Goal: Check status: Check status

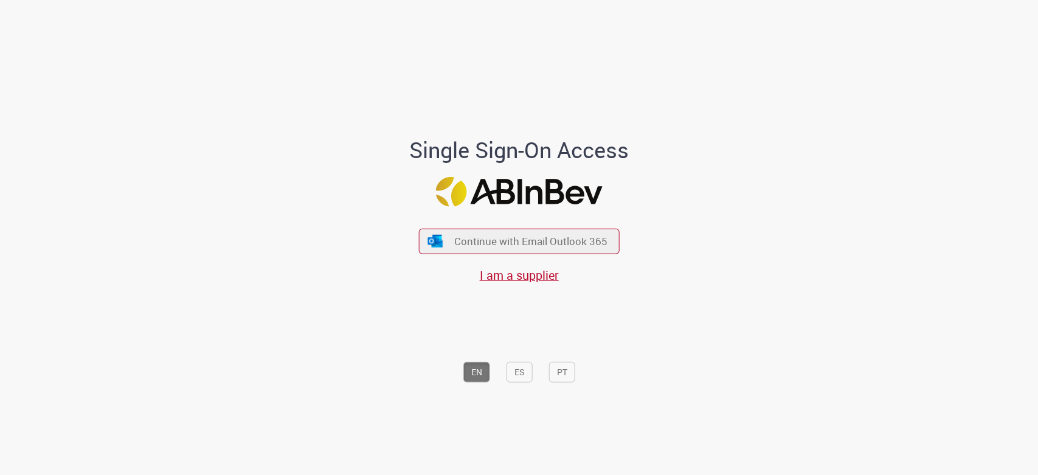
click at [598, 2] on main "Ambev SSO Login Single Sign-On Access Continue with Email Outlook 365 I am a su…" at bounding box center [519, 238] width 1038 height 477
click at [515, 237] on span "Continue with Email Outlook 365" at bounding box center [530, 241] width 156 height 14
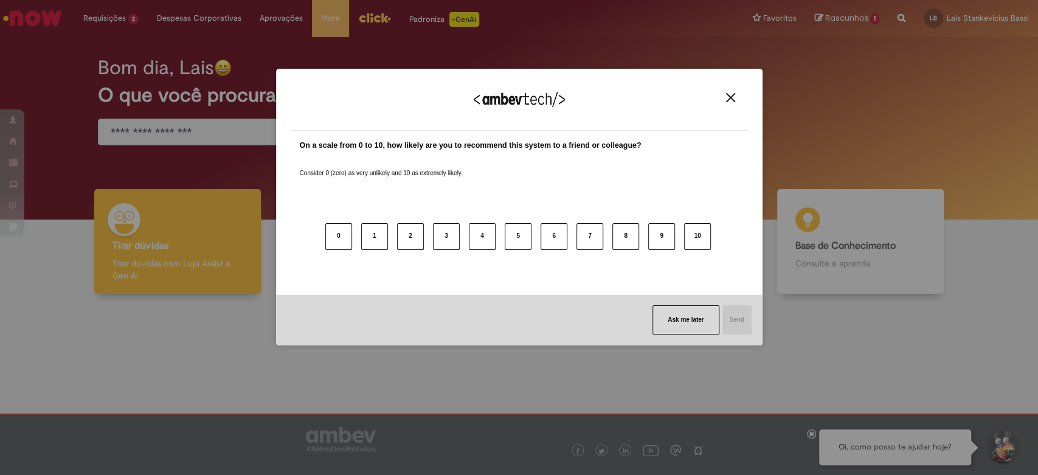
click at [2, 238] on div "We appreciate your feedback! On a scale from 0 to 10, how likely are you to rec…" at bounding box center [519, 237] width 1038 height 475
click at [732, 95] on img "Close" at bounding box center [730, 97] width 9 height 9
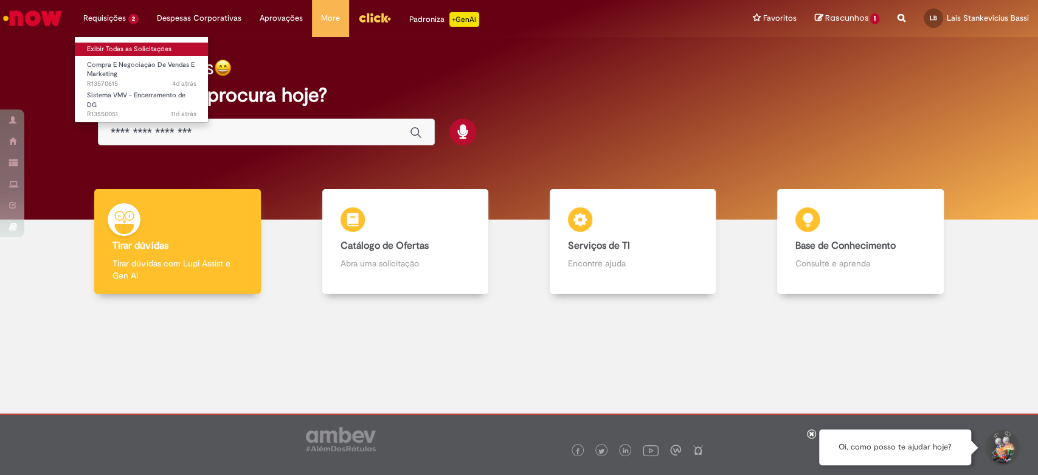
click at [116, 50] on link "Exibir Todas as Solicitações" at bounding box center [142, 49] width 134 height 13
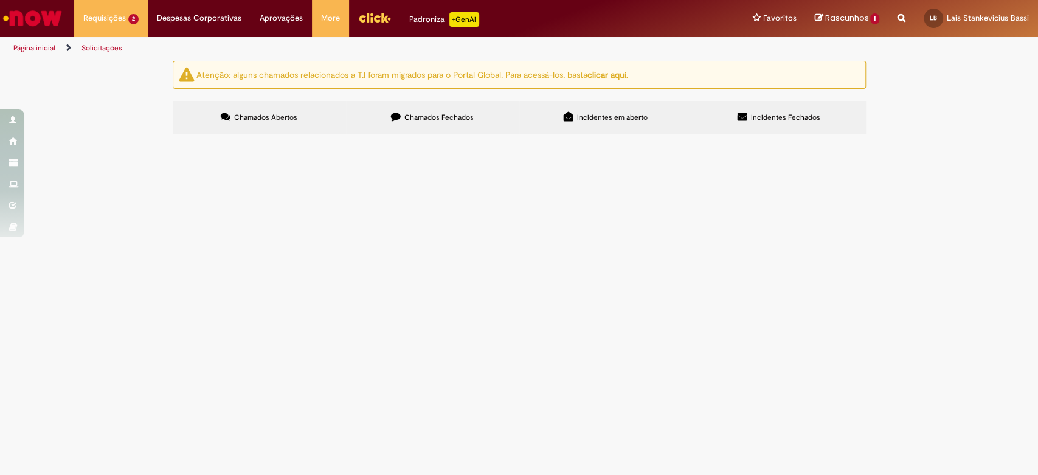
click at [0, 0] on span "Desdobramento de P2L Soda Citrus" at bounding box center [0, 0] width 0 height 0
click at [0, 0] on span "Compra E Negociação De Vendas E Marketing" at bounding box center [0, 0] width 0 height 0
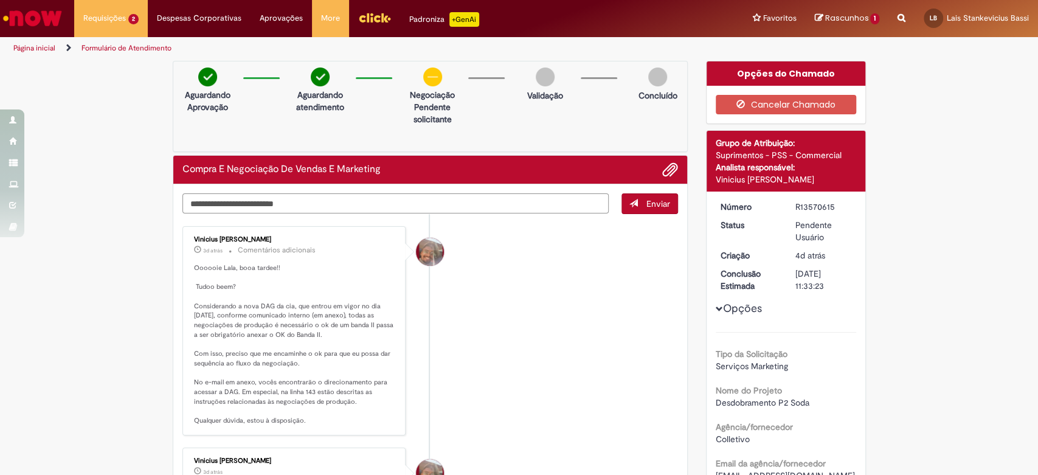
click at [328, 195] on textarea "Digite sua mensagem aqui..." at bounding box center [395, 203] width 427 height 21
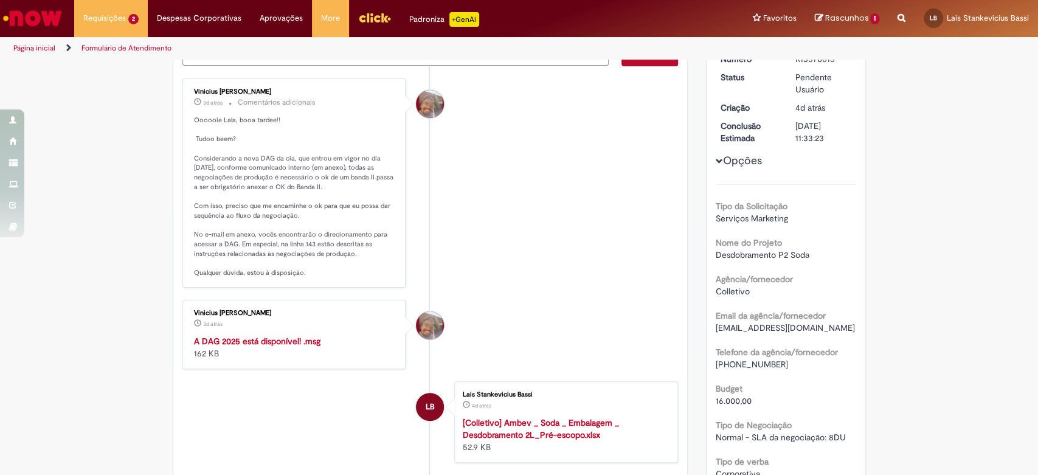
scroll to position [67, 0]
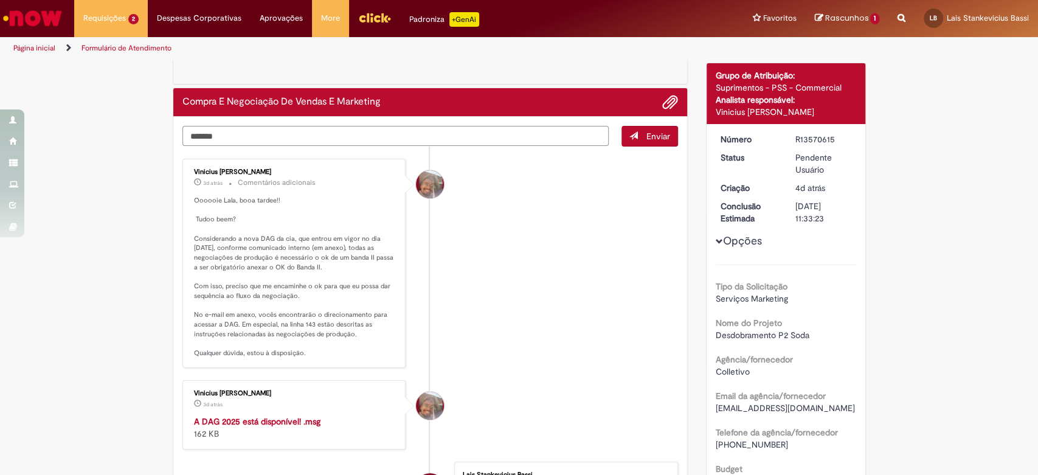
click at [332, 140] on textarea "*******" at bounding box center [395, 136] width 427 height 21
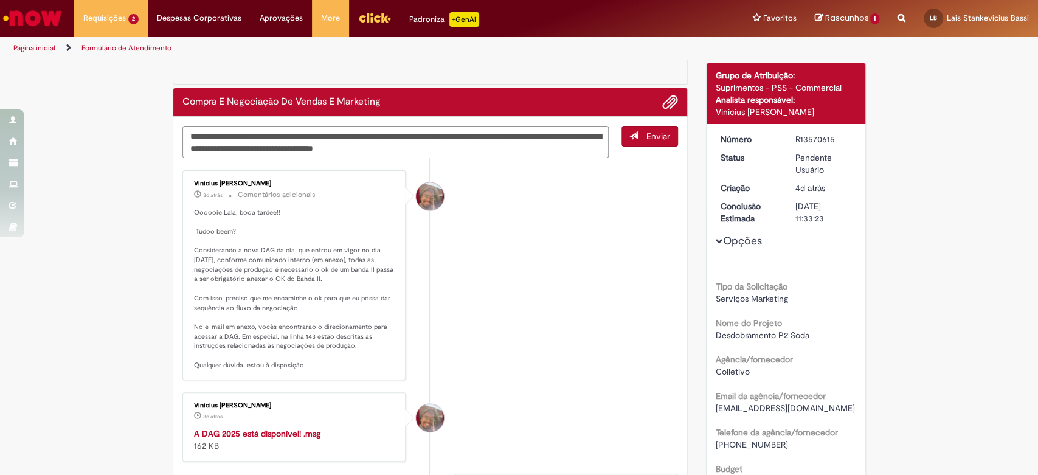
type textarea "**********"
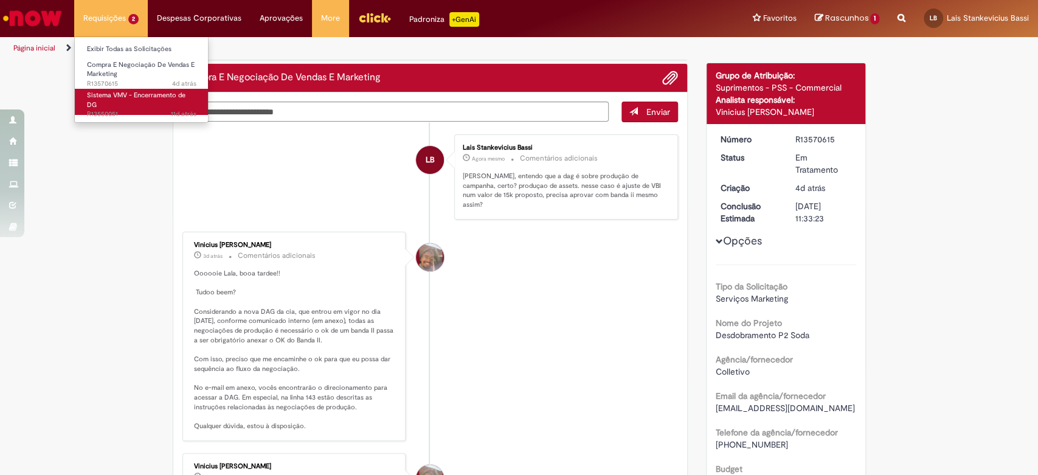
click at [113, 109] on span "11d atrás 11 dias atrás R13550051" at bounding box center [141, 114] width 109 height 10
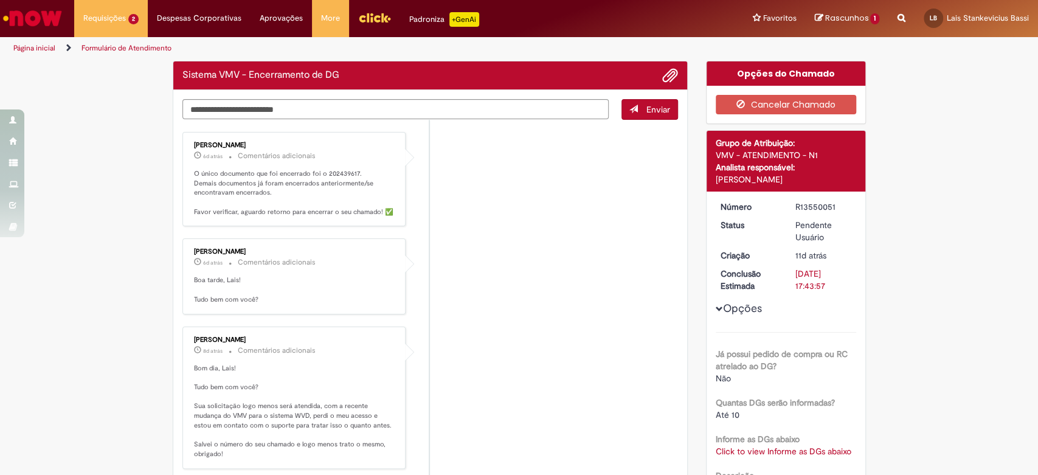
drag, startPoint x: 477, startPoint y: 176, endPoint x: 469, endPoint y: 183, distance: 10.8
click at [477, 176] on li "Vitor Jeremias Da Silva 6d atrás 6 dias atrás Comentários adicionais O único do…" at bounding box center [430, 179] width 496 height 95
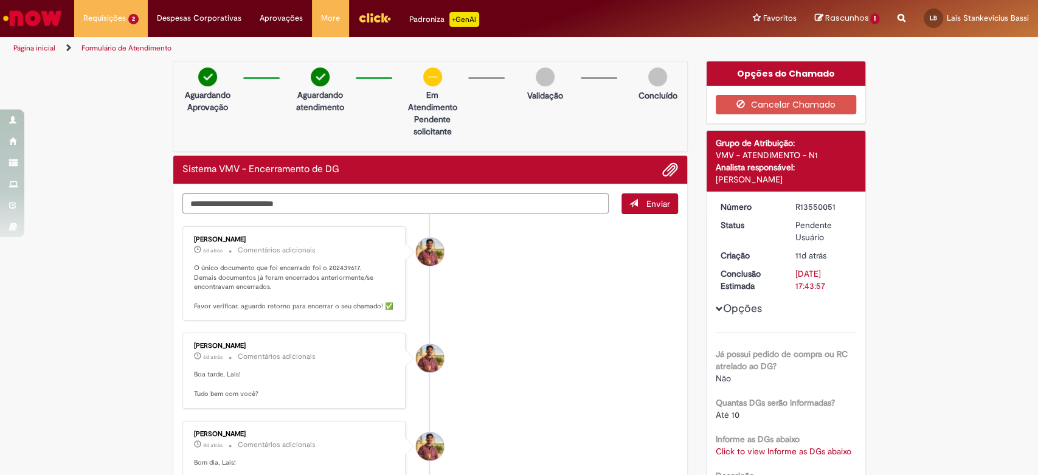
click at [512, 212] on textarea "Digite sua mensagem aqui..." at bounding box center [395, 203] width 427 height 21
click at [508, 208] on textarea "Digite sua mensagem aqui..." at bounding box center [395, 203] width 427 height 21
